Goal: Information Seeking & Learning: Learn about a topic

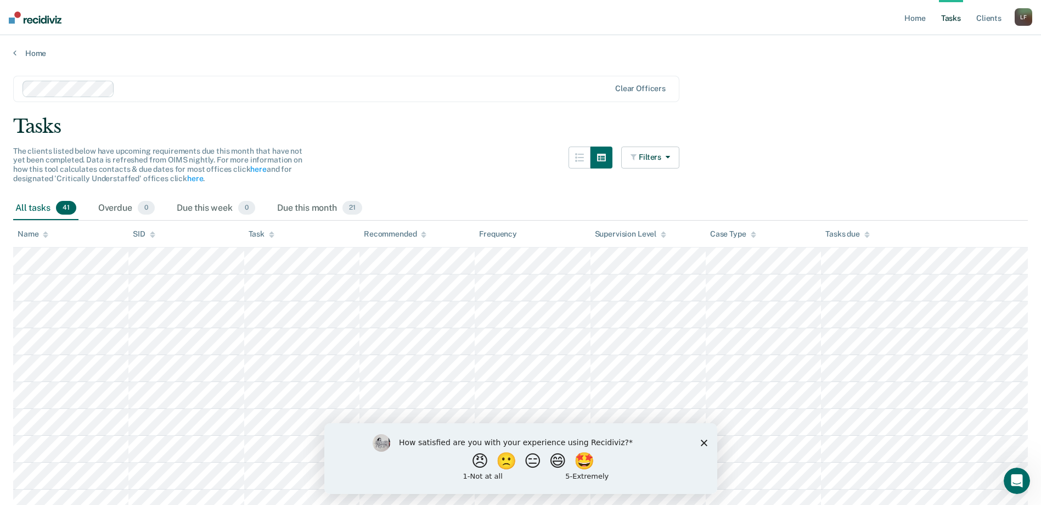
click at [27, 19] on img at bounding box center [35, 18] width 53 height 12
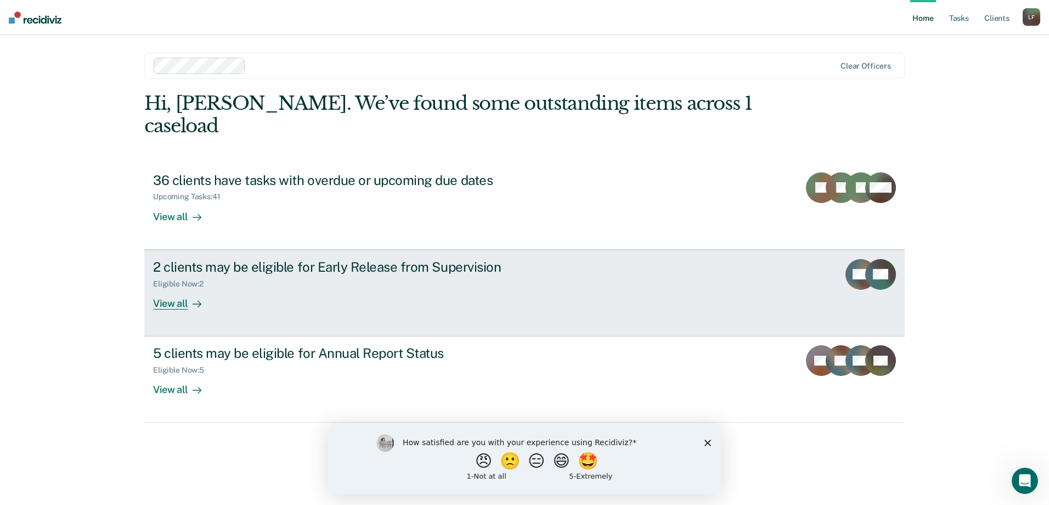
click at [252, 259] on div "2 clients may be eligible for Early Release from Supervision" at bounding box center [345, 267] width 385 height 16
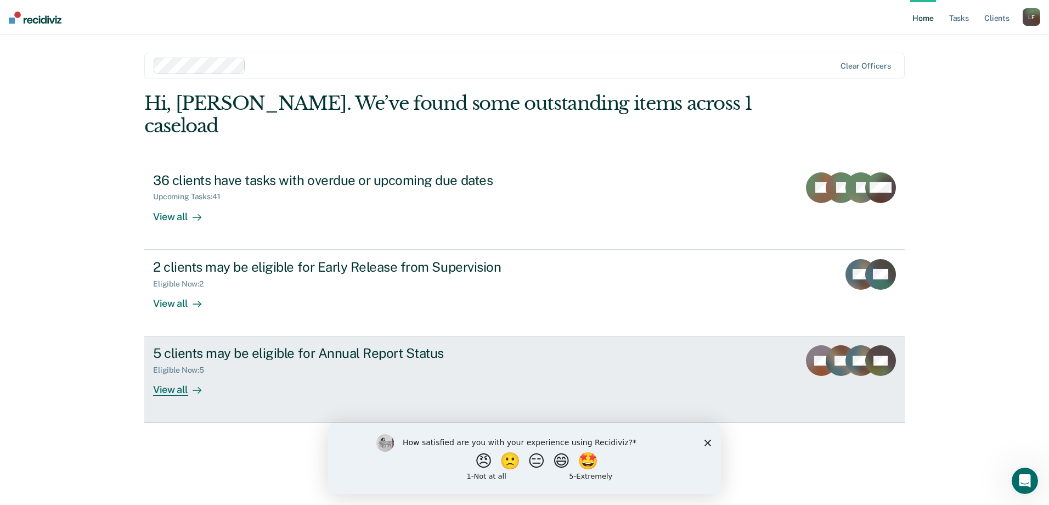
click at [212, 336] on link "5 clients may be eligible for Annual Report Status Eligible Now : 5 View all KB…" at bounding box center [524, 379] width 760 height 86
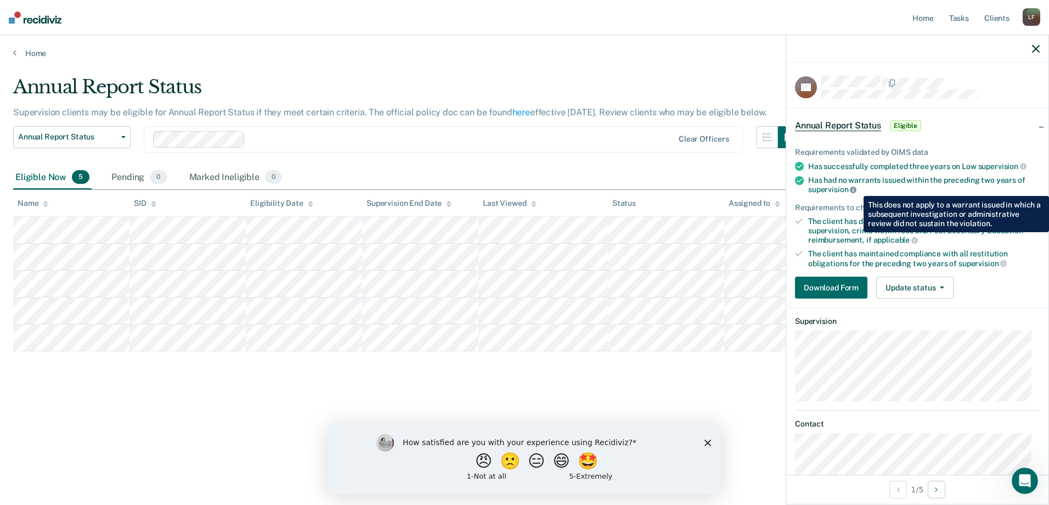
scroll to position [25, 0]
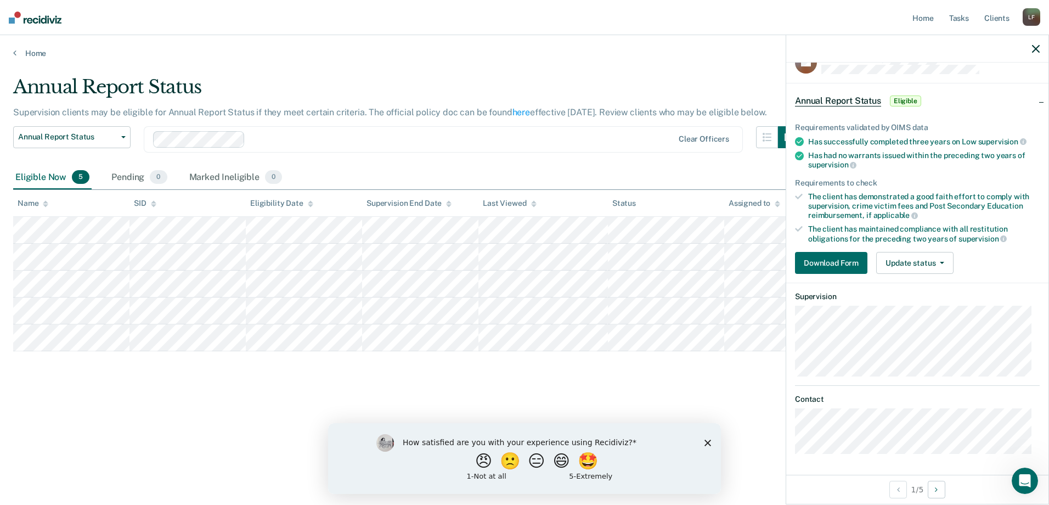
click at [814, 105] on span "Annual Report Status" at bounding box center [838, 100] width 86 height 11
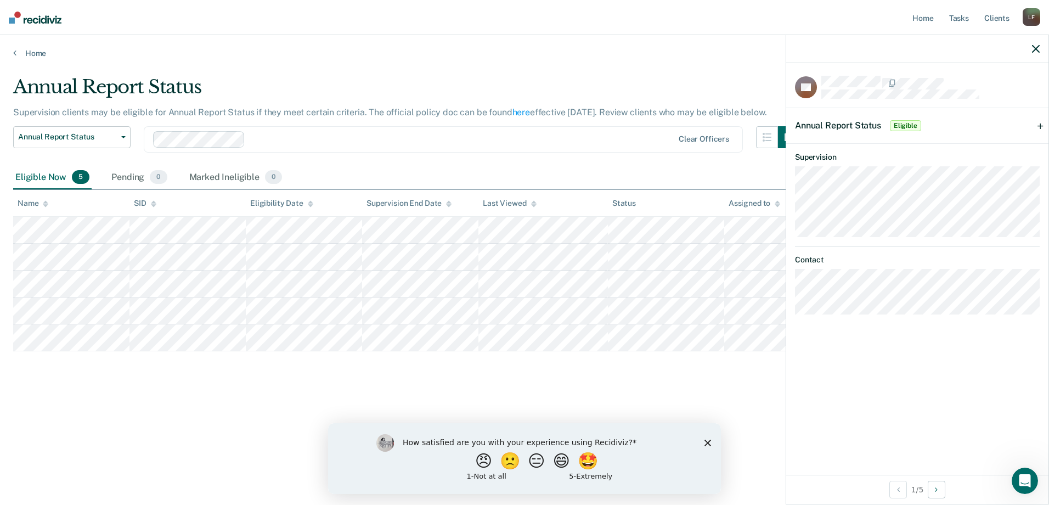
click at [1033, 46] on icon "button" at bounding box center [1036, 49] width 8 height 8
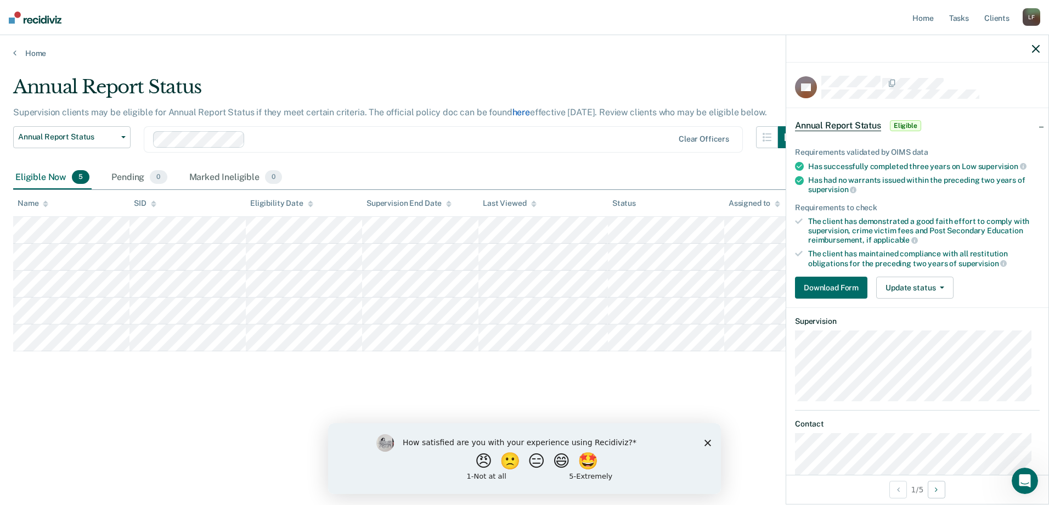
click at [521, 110] on link "here" at bounding box center [521, 112] width 18 height 10
click at [122, 133] on button "Annual Report Status" at bounding box center [71, 137] width 117 height 22
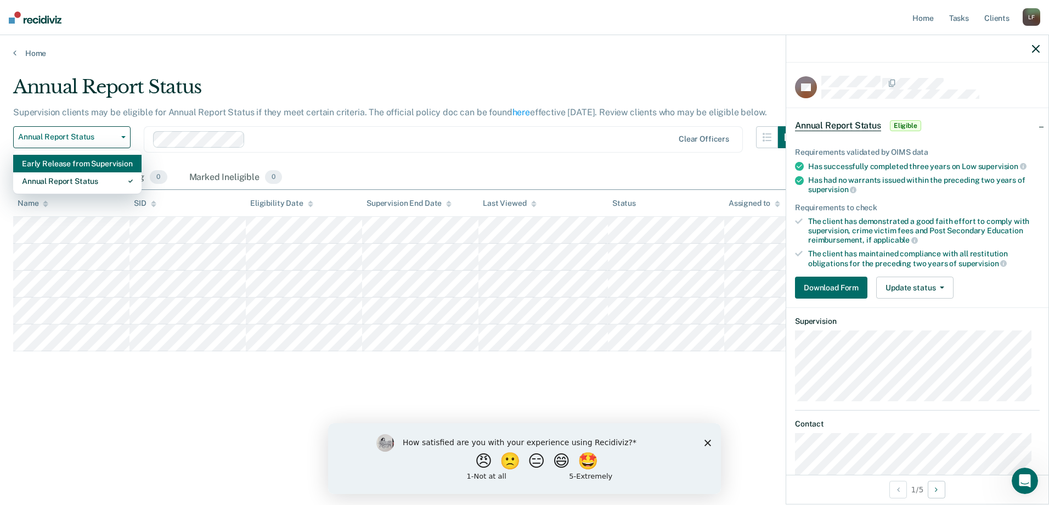
click at [125, 160] on div "Early Release from Supervision" at bounding box center [77, 164] width 111 height 18
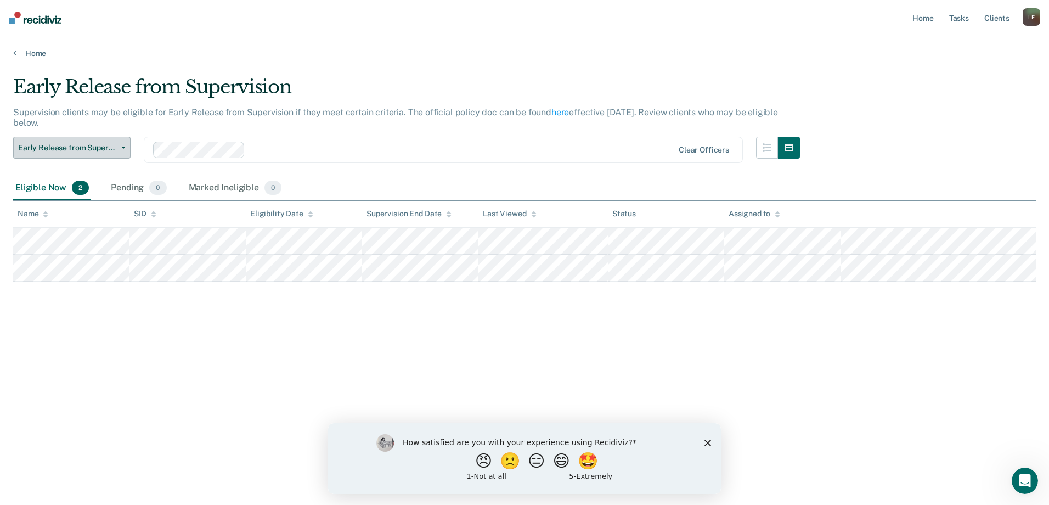
click at [112, 152] on span "Early Release from Supervision" at bounding box center [67, 147] width 99 height 9
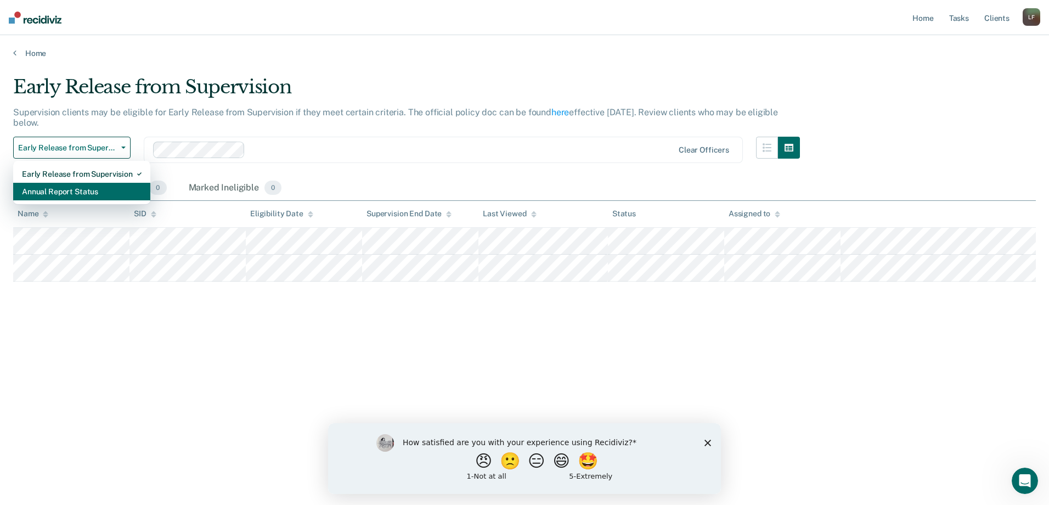
click at [85, 187] on div "Annual Report Status" at bounding box center [82, 192] width 120 height 18
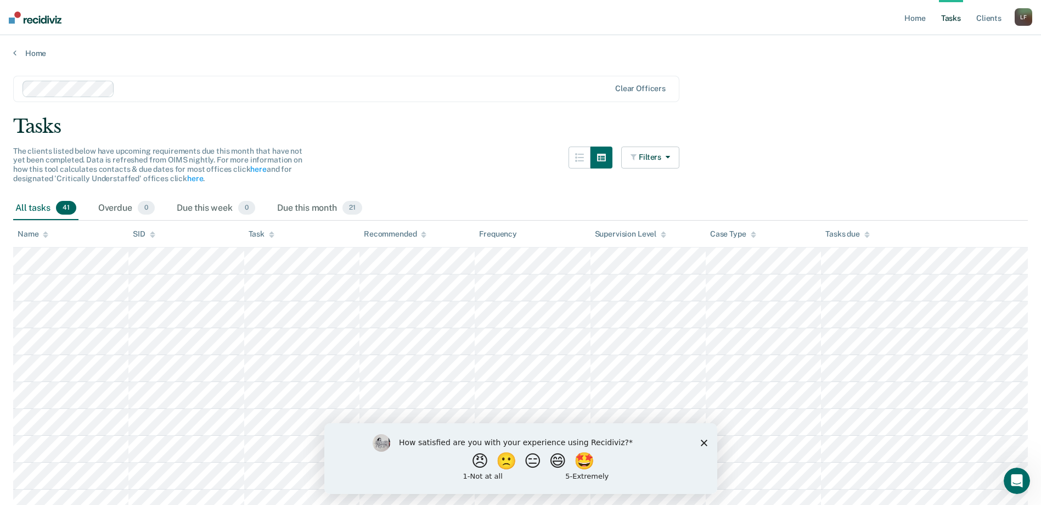
click at [697, 436] on div "How satisfied are you with your experience using Recidiviz? 😠 🙁 😑 😄 🤩 1 - Not a…" at bounding box center [520, 457] width 393 height 71
click at [698, 441] on div "How satisfied are you with your experience using Recidiviz? 😠 🙁 😑 😄 🤩 1 - Not a…" at bounding box center [520, 457] width 393 height 71
click at [702, 442] on icon "Close survey" at bounding box center [703, 442] width 7 height 7
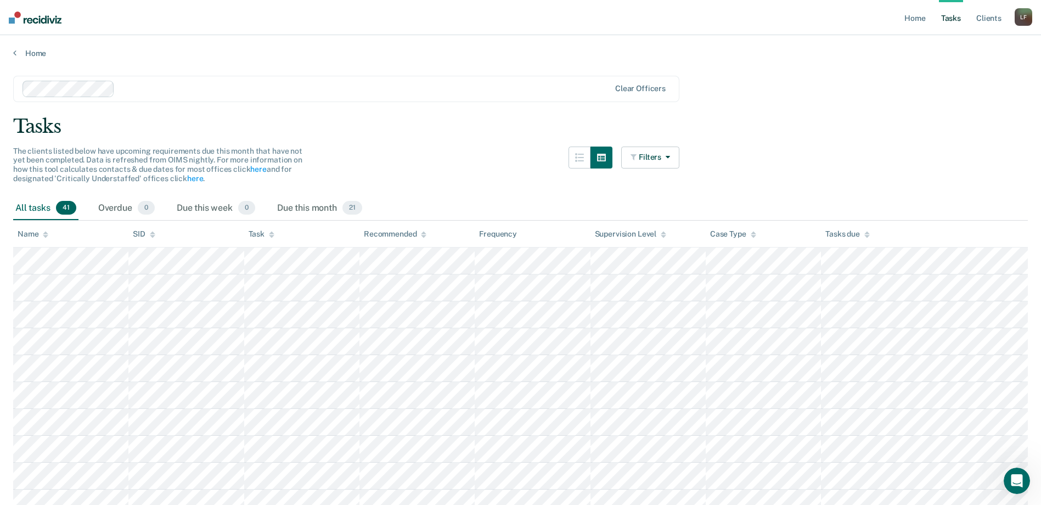
click at [46, 21] on img at bounding box center [35, 18] width 53 height 12
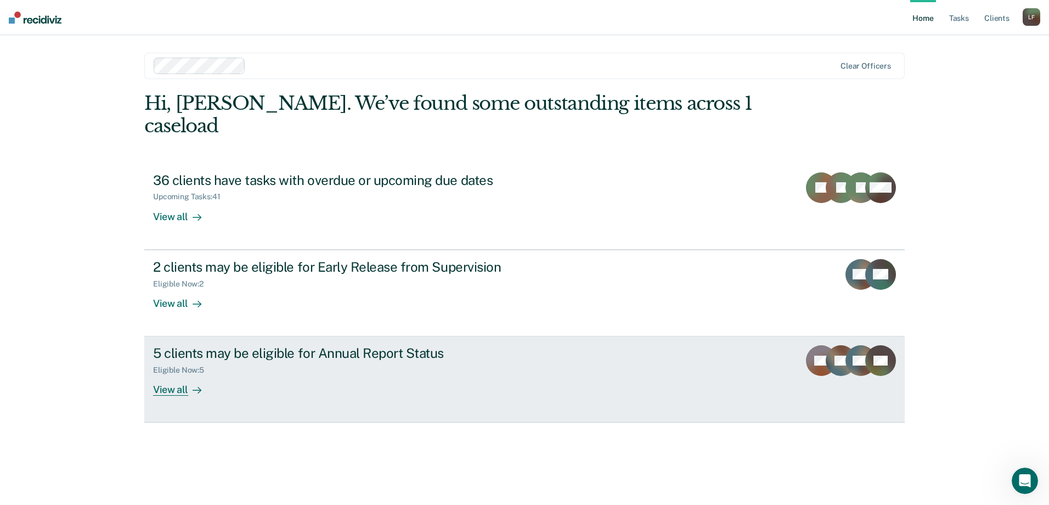
click at [292, 345] on div "5 clients may be eligible for Annual Report Status" at bounding box center [345, 353] width 385 height 16
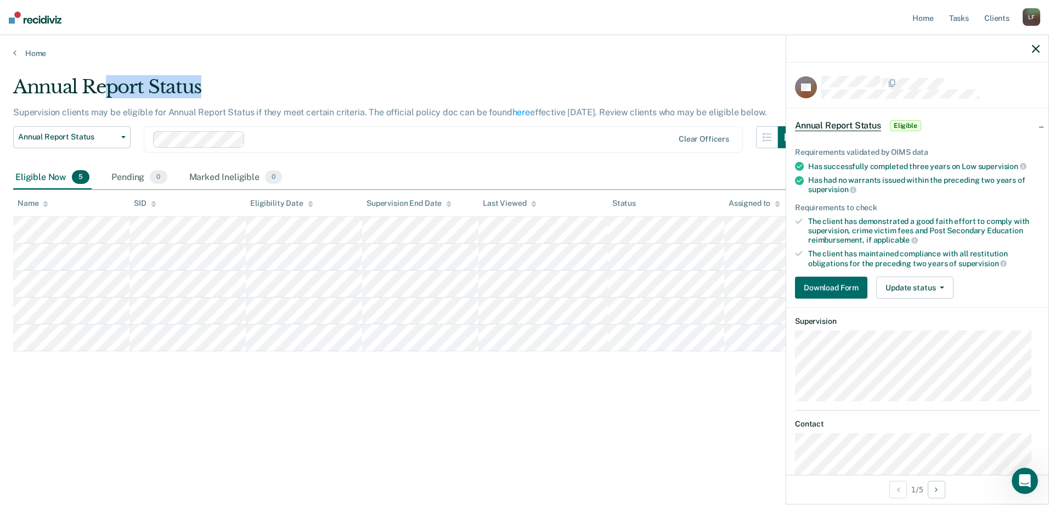
drag, startPoint x: 214, startPoint y: 88, endPoint x: 102, endPoint y: 76, distance: 113.2
click at [102, 76] on div "Annual Report Status" at bounding box center [406, 91] width 787 height 31
click at [240, 61] on main "Annual Report Status Supervision clients may be eligible for Annual Report Stat…" at bounding box center [524, 279] width 1049 height 443
click at [217, 109] on p "Supervision clients may be eligible for Annual Report Status if they meet certa…" at bounding box center [389, 112] width 753 height 10
drag, startPoint x: 82, startPoint y: 78, endPoint x: 94, endPoint y: 105, distance: 29.7
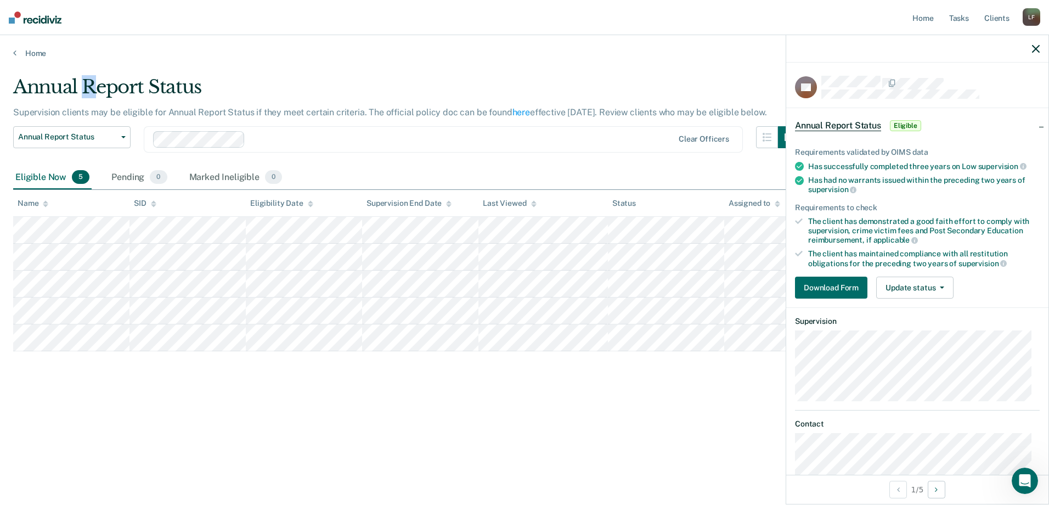
click at [94, 105] on div "Annual Report Status" at bounding box center [406, 91] width 787 height 31
drag, startPoint x: 94, startPoint y: 105, endPoint x: 226, endPoint y: 79, distance: 133.8
click at [226, 79] on div "Annual Report Status" at bounding box center [406, 91] width 787 height 31
drag, startPoint x: 207, startPoint y: 95, endPoint x: 155, endPoint y: 98, distance: 52.8
click at [155, 98] on div "Annual Report Status" at bounding box center [406, 91] width 787 height 31
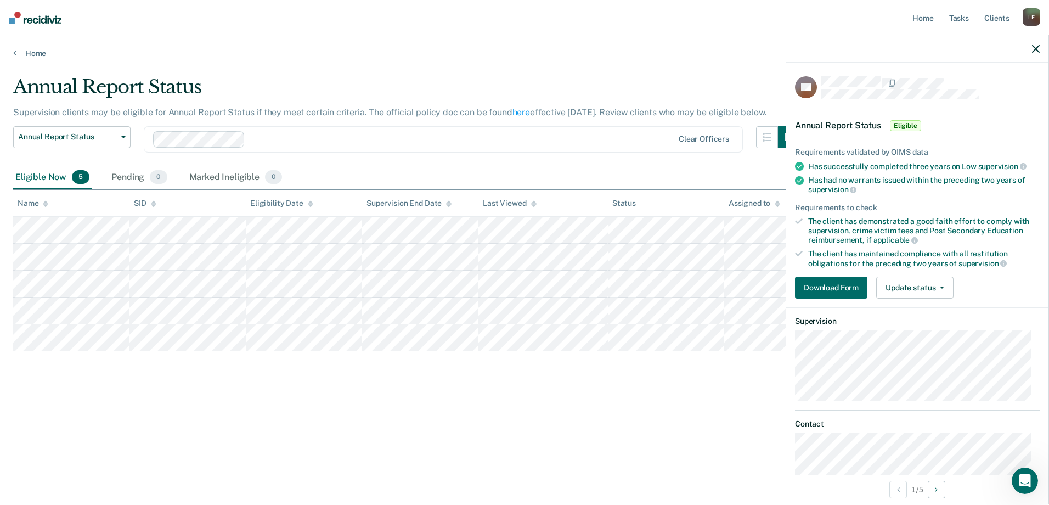
drag, startPoint x: 155, startPoint y: 98, endPoint x: 129, endPoint y: 76, distance: 33.8
click at [129, 76] on div "Annual Report Status" at bounding box center [406, 91] width 787 height 31
